Goal: Navigation & Orientation: Find specific page/section

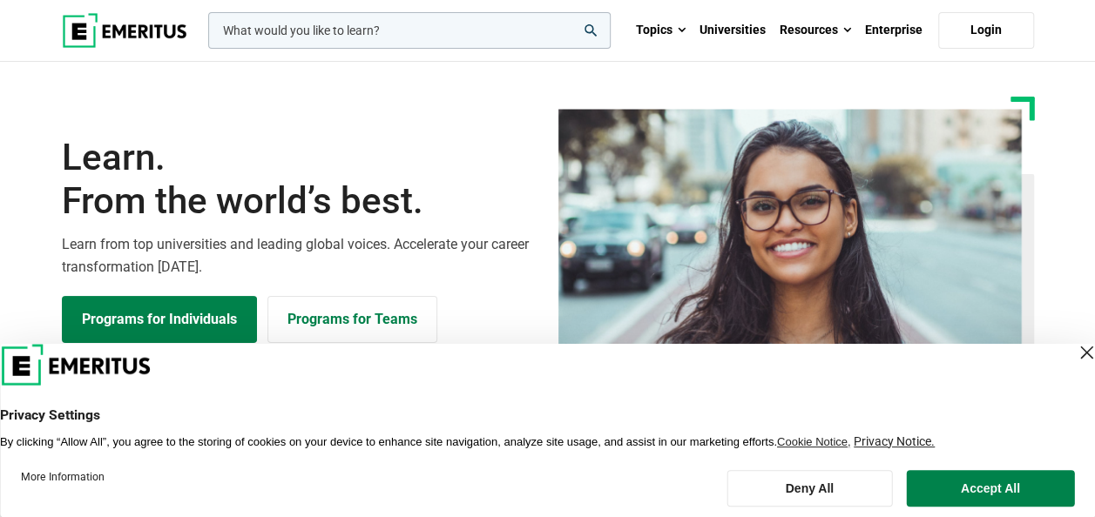
click at [1074, 354] on div "Close Layer" at bounding box center [1086, 353] width 24 height 24
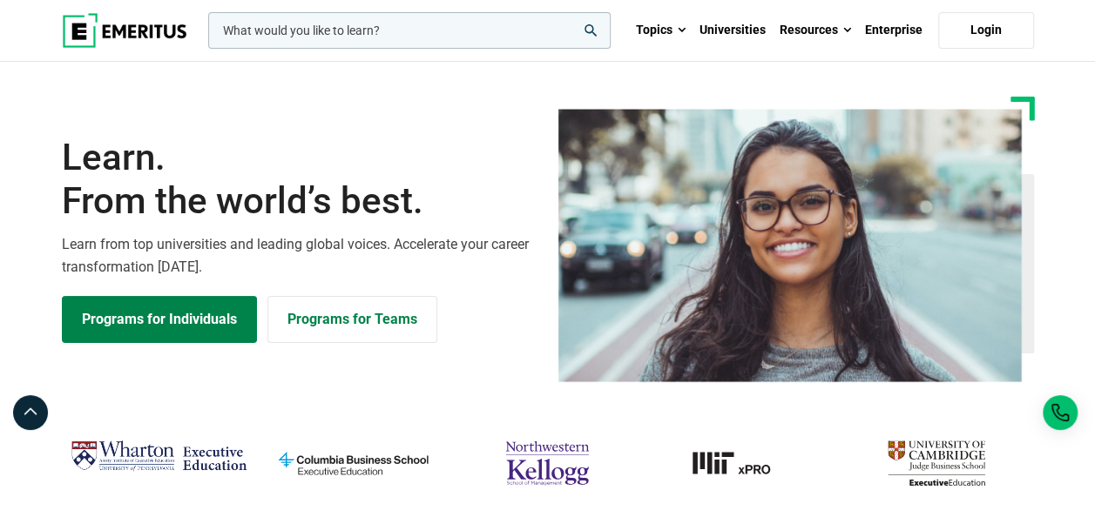
click at [123, 30] on img at bounding box center [124, 30] width 125 height 35
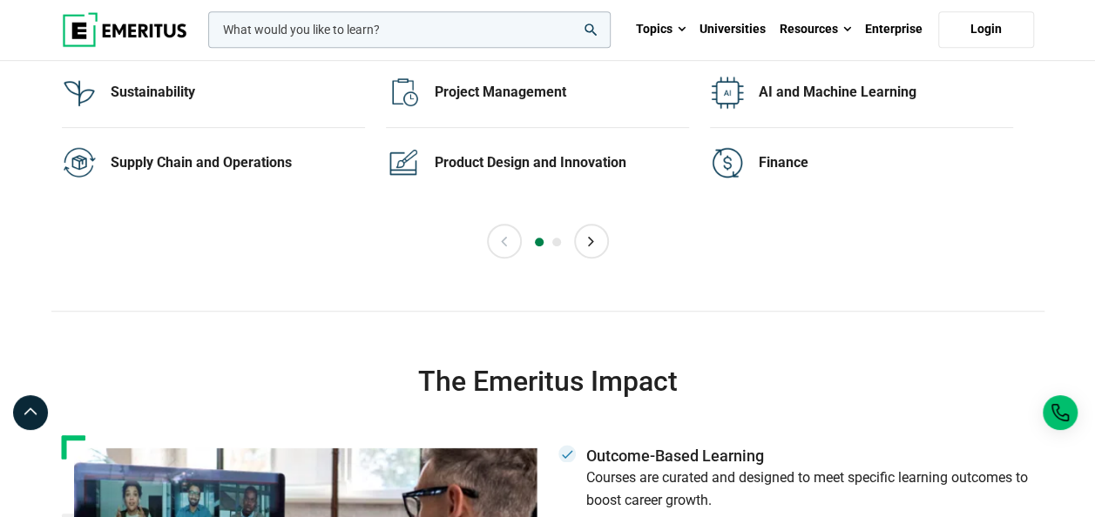
scroll to position [3485, 0]
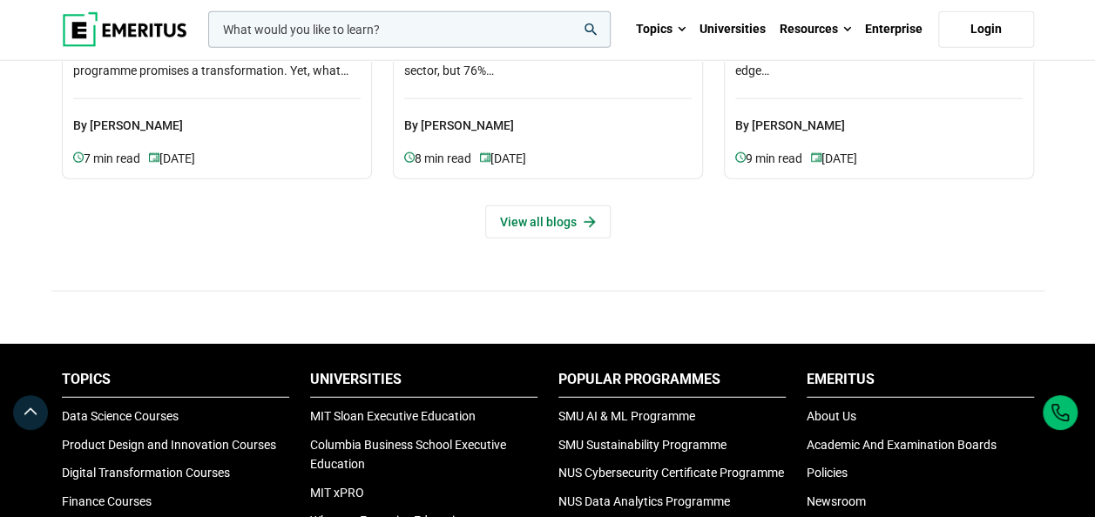
scroll to position [5466, 0]
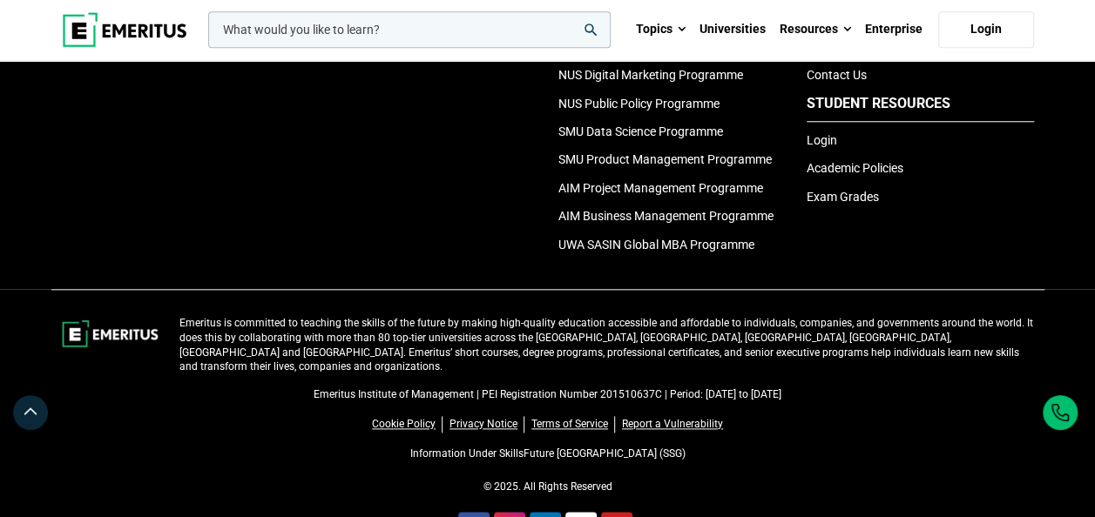
scroll to position [4121, 0]
